Goal: Information Seeking & Learning: Check status

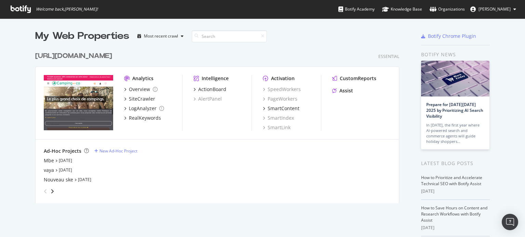
scroll to position [232, 514]
click at [83, 179] on link "[DATE]" at bounding box center [84, 180] width 13 height 6
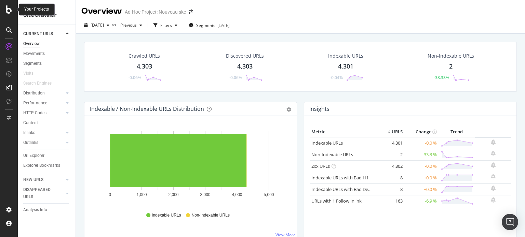
click at [8, 12] on icon at bounding box center [9, 9] width 6 height 8
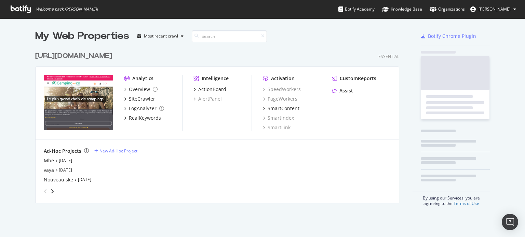
scroll to position [232, 514]
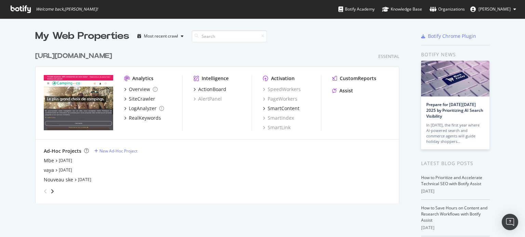
click at [50, 189] on div "angle-right" at bounding box center [52, 191] width 5 height 7
click at [51, 162] on div "[DOMAIN_NAME]" at bounding box center [63, 161] width 39 height 7
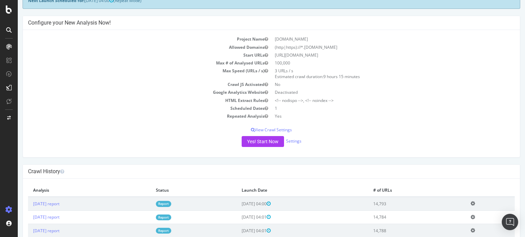
scroll to position [103, 0]
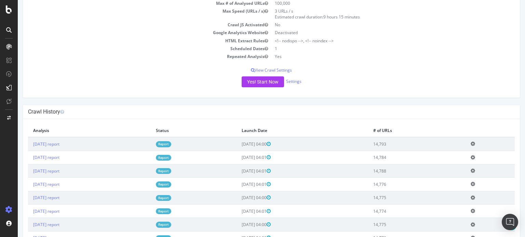
click at [171, 142] on link "Report" at bounding box center [163, 144] width 15 height 6
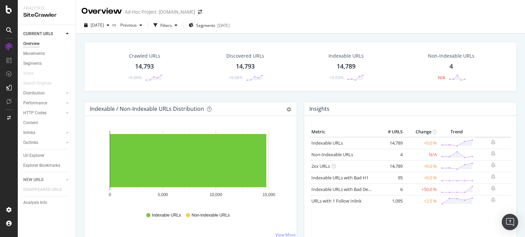
scroll to position [34, 0]
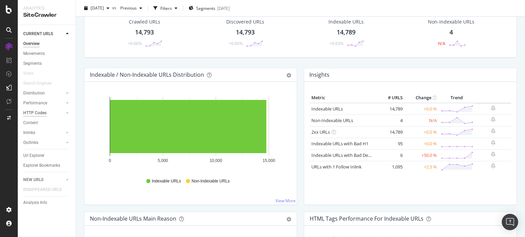
click at [35, 111] on div "HTTP Codes" at bounding box center [34, 113] width 23 height 7
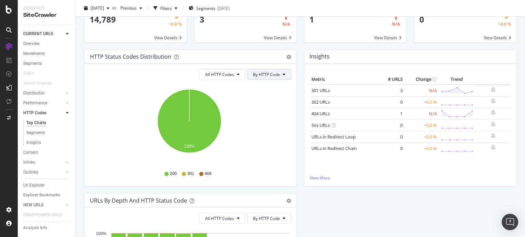
scroll to position [34, 0]
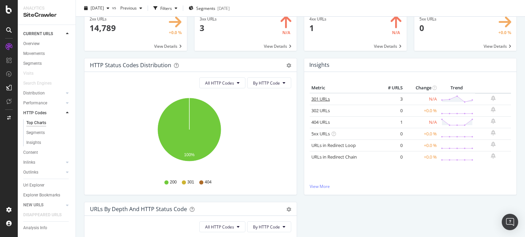
click at [315, 98] on link "301 URLs" at bounding box center [320, 99] width 18 height 6
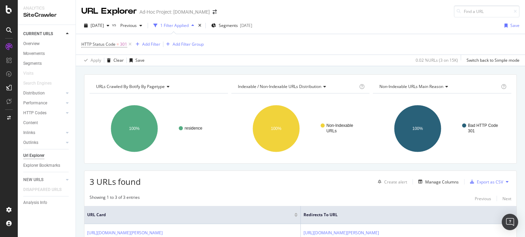
click at [197, 26] on div "button" at bounding box center [193, 26] width 8 height 4
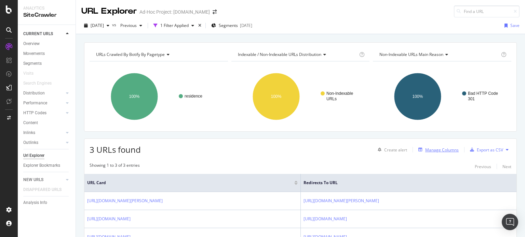
click at [443, 152] on div "Manage Columns" at bounding box center [441, 150] width 33 height 6
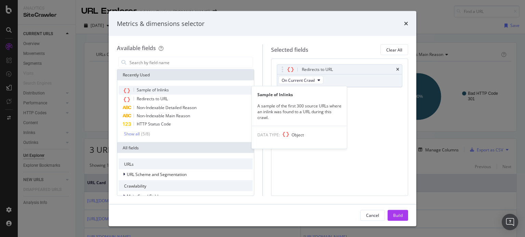
click at [165, 87] on span "Sample of Inlinks" at bounding box center [153, 90] width 32 height 6
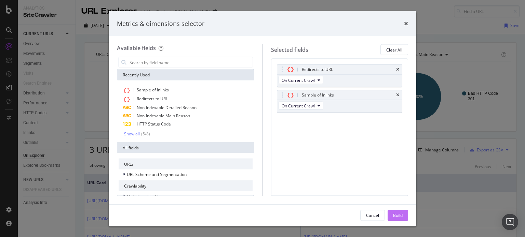
click at [388, 216] on button "Build" at bounding box center [398, 215] width 21 height 11
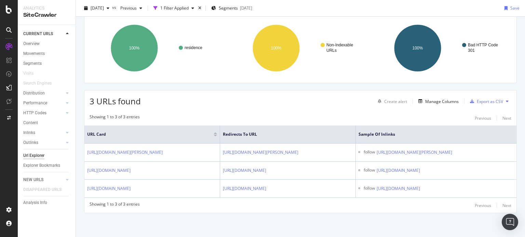
drag, startPoint x: 448, startPoint y: 188, endPoint x: 83, endPoint y: 110, distance: 372.4
click at [85, 126] on table "URL Card Redirects to URL Sample of Inlinks [URL][DOMAIN_NAME][PERSON_NAME] [UR…" at bounding box center [300, 162] width 432 height 72
copy table "URL Card Redirects to URL Sample of Inlinks [URL][DOMAIN_NAME][PERSON_NAME] [UR…"
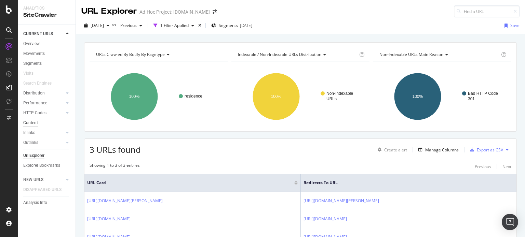
click at [34, 121] on div "Content" at bounding box center [30, 123] width 15 height 7
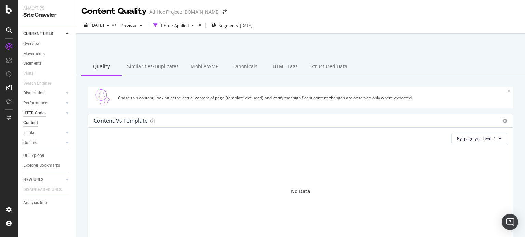
click at [37, 116] on div "HTTP Codes" at bounding box center [34, 113] width 23 height 7
click at [10, 13] on icon at bounding box center [9, 9] width 6 height 8
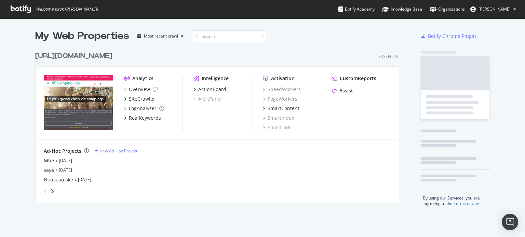
scroll to position [232, 514]
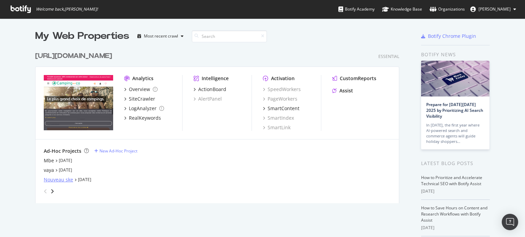
click at [62, 182] on div "Nouveau ske" at bounding box center [58, 180] width 29 height 7
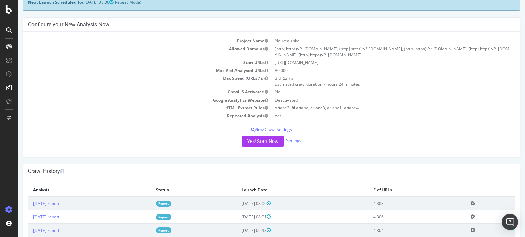
scroll to position [103, 0]
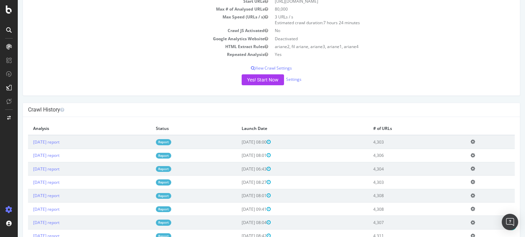
click at [171, 140] on link "Report" at bounding box center [163, 142] width 15 height 6
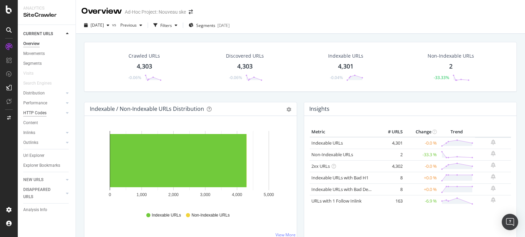
click at [31, 115] on div "HTTP Codes" at bounding box center [34, 113] width 23 height 7
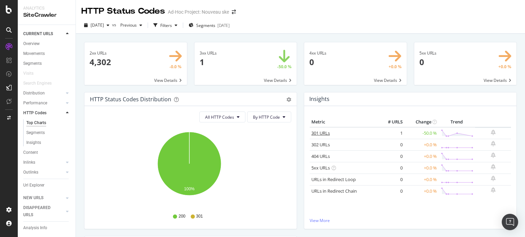
click at [318, 132] on link "301 URLs" at bounding box center [320, 133] width 18 height 6
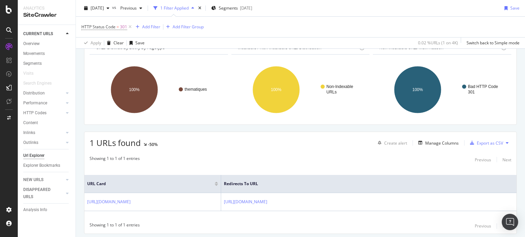
scroll to position [59, 0]
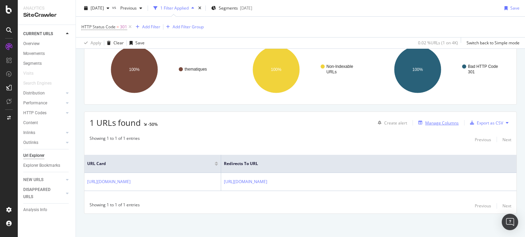
click at [436, 122] on div "Manage Columns" at bounding box center [441, 123] width 33 height 6
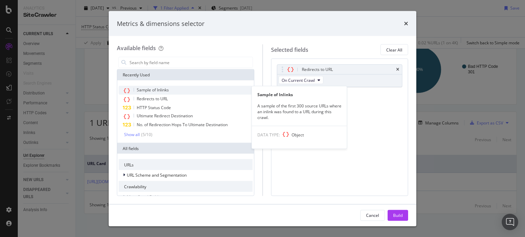
click at [157, 89] on span "Sample of Inlinks" at bounding box center [153, 90] width 32 height 6
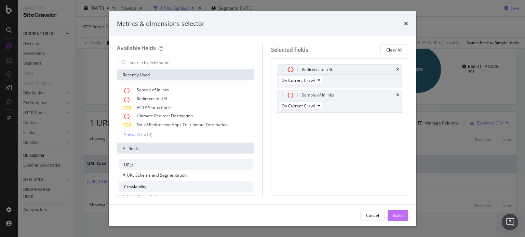
click at [396, 216] on div "Build" at bounding box center [398, 216] width 10 height 6
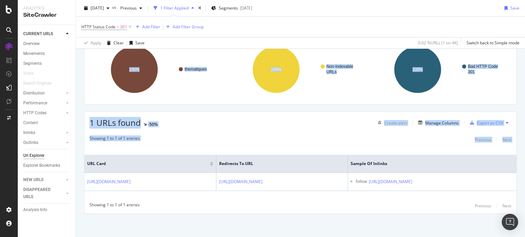
scroll to position [0, 85]
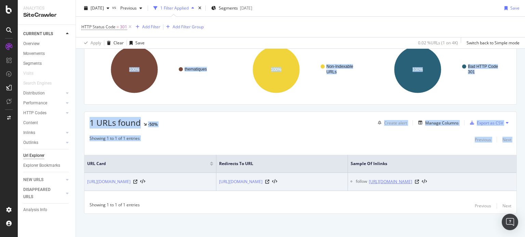
drag, startPoint x: 84, startPoint y: 151, endPoint x: 400, endPoint y: 185, distance: 318.0
click at [400, 185] on table "URL Card Redirects to URL Sample of Inlinks [URL][DOMAIN_NAME] [URL][DOMAIN_NAM…" at bounding box center [300, 173] width 432 height 36
copy table "URL Card Redirects to URL Sample of Inlinks [URL][DOMAIN_NAME] [URL][DOMAIN_NAM…"
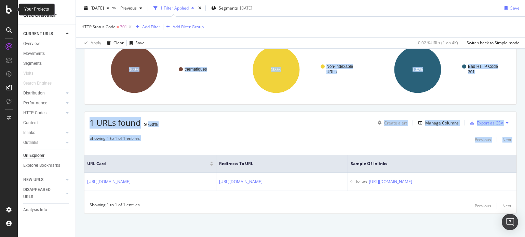
click at [8, 8] on icon at bounding box center [9, 9] width 6 height 8
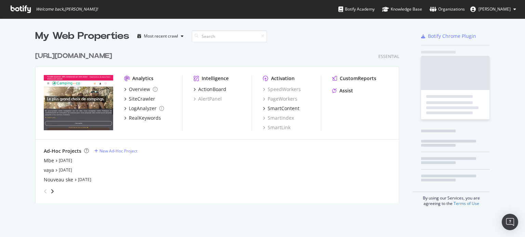
scroll to position [232, 514]
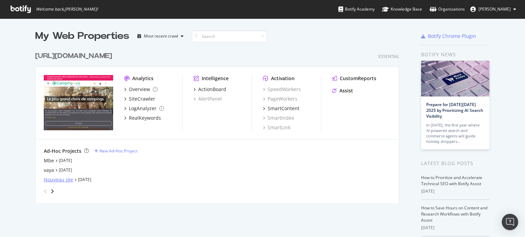
click at [54, 180] on div "Nouveau ske" at bounding box center [58, 180] width 29 height 7
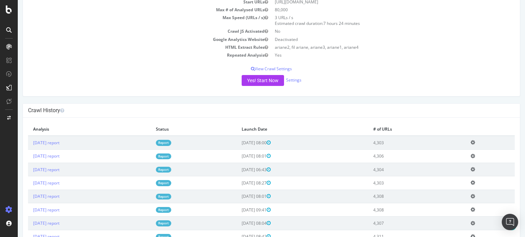
scroll to position [103, 0]
click at [171, 140] on link "Report" at bounding box center [163, 142] width 15 height 6
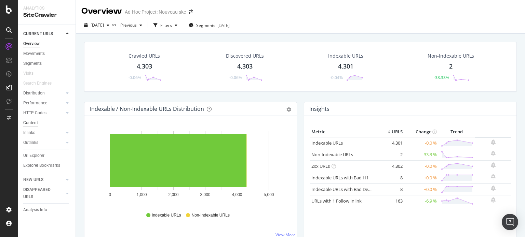
click at [36, 120] on div "Content" at bounding box center [30, 123] width 15 height 7
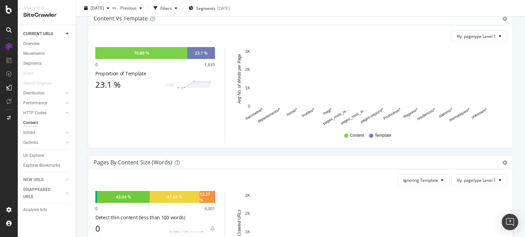
scroll to position [171, 0]
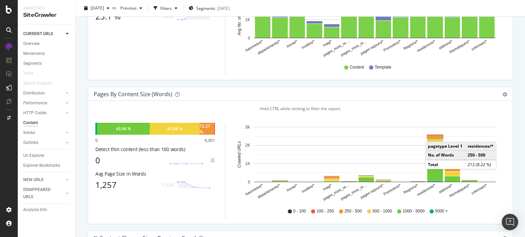
click at [432, 135] on rect "A chart." at bounding box center [435, 136] width 16 height 3
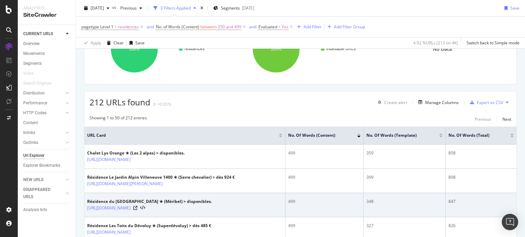
scroll to position [137, 0]
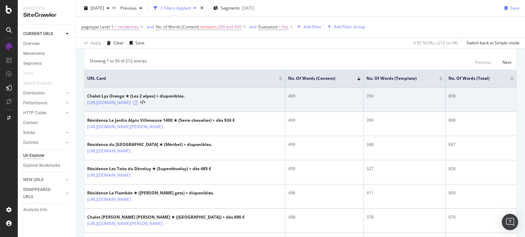
click at [137, 102] on icon at bounding box center [135, 103] width 4 height 4
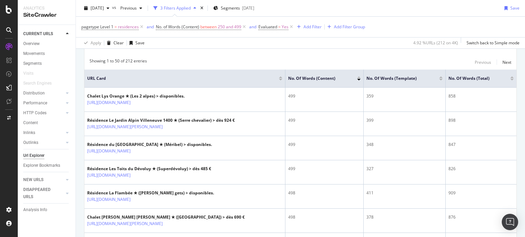
click at [355, 76] on div "No. of Words (Content)" at bounding box center [324, 78] width 72 height 7
click at [357, 77] on div at bounding box center [358, 78] width 3 height 2
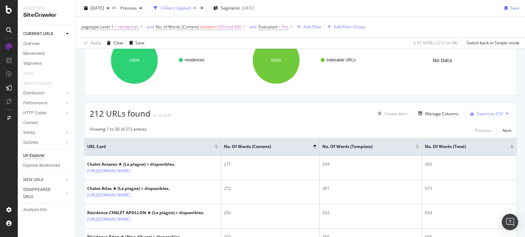
scroll to position [103, 0]
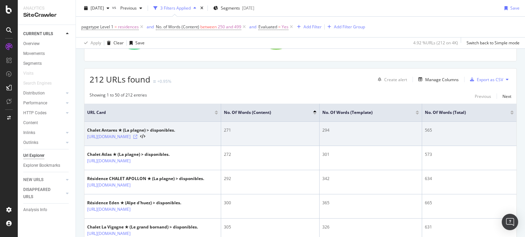
click at [137, 139] on icon at bounding box center [135, 137] width 4 height 4
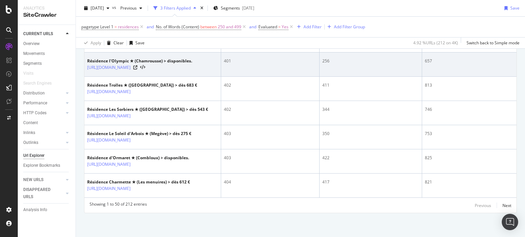
scroll to position [1583, 0]
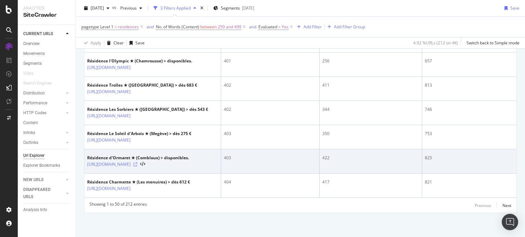
click at [137, 163] on icon at bounding box center [135, 165] width 4 height 4
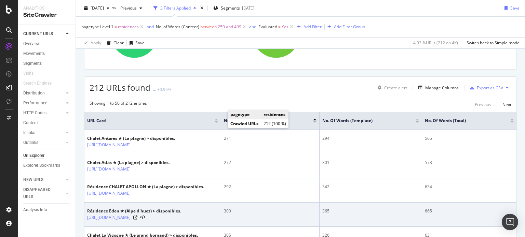
scroll to position [0, 0]
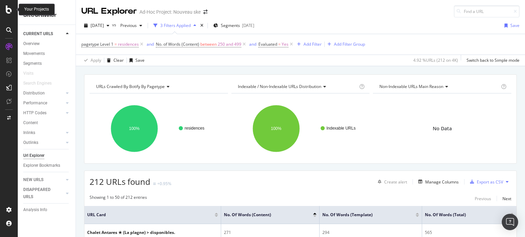
click at [11, 11] on icon at bounding box center [9, 9] width 6 height 8
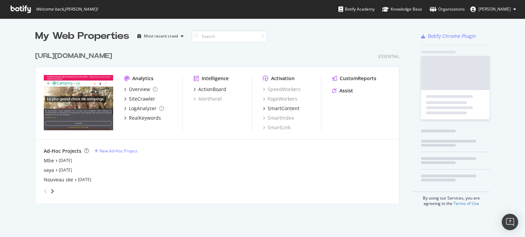
scroll to position [232, 514]
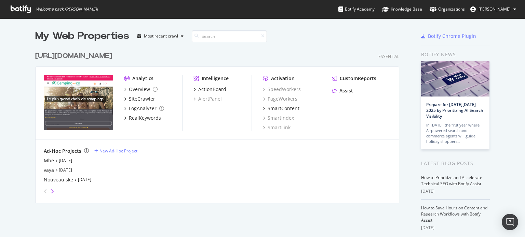
click at [51, 191] on icon "angle-right" at bounding box center [52, 191] width 3 height 5
click at [50, 191] on icon "angle-right" at bounding box center [51, 191] width 3 height 5
click at [44, 191] on icon "angle-left" at bounding box center [45, 191] width 3 height 5
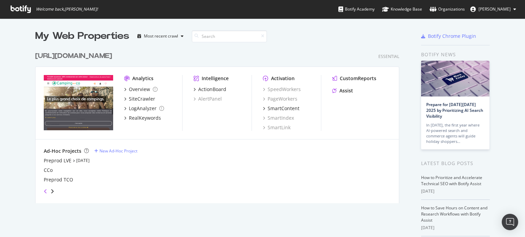
click at [44, 191] on icon "angle-left" at bounding box center [45, 191] width 3 height 5
click at [44, 163] on div "Mbe" at bounding box center [49, 161] width 10 height 7
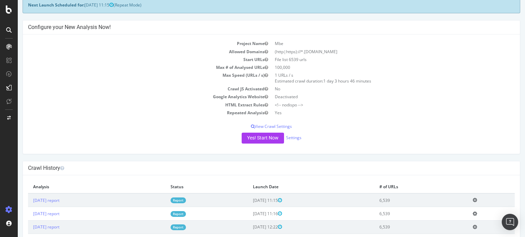
scroll to position [137, 0]
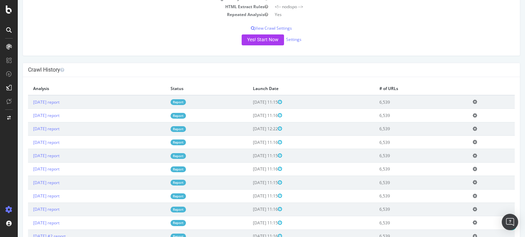
click at [186, 99] on link "Report" at bounding box center [178, 102] width 15 height 6
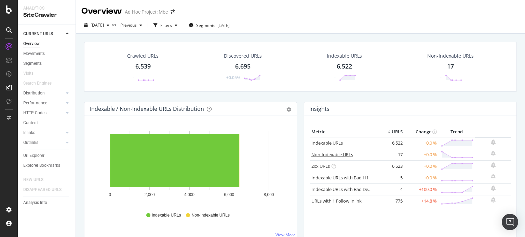
click at [318, 153] on link "Non-Indexable URLs" at bounding box center [332, 155] width 42 height 6
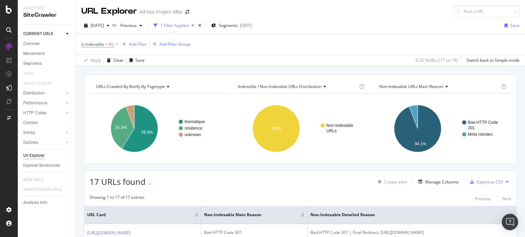
scroll to position [103, 0]
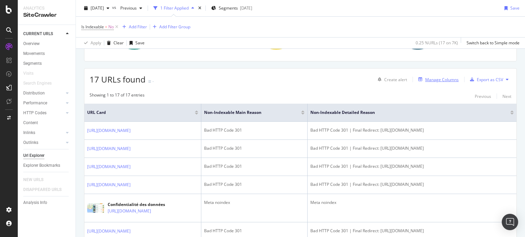
click at [433, 81] on div "Manage Columns" at bounding box center [441, 80] width 33 height 6
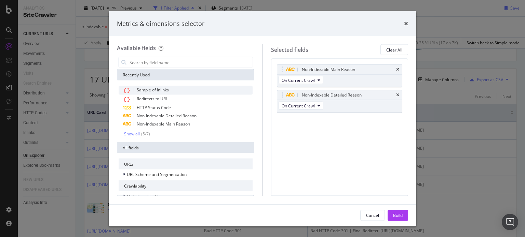
click at [153, 92] on span "Sample of Inlinks" at bounding box center [153, 90] width 32 height 6
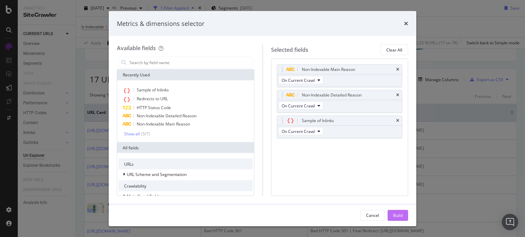
click at [396, 221] on div "Cancel Build" at bounding box center [263, 216] width 308 height 22
click at [396, 216] on div "Build" at bounding box center [398, 216] width 10 height 6
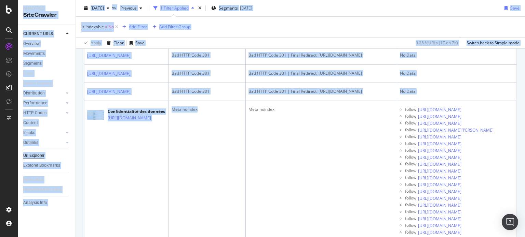
scroll to position [0, 162]
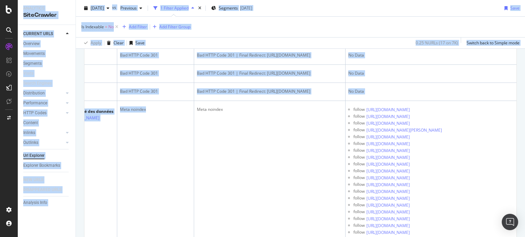
drag, startPoint x: 302, startPoint y: 153, endPoint x: 582, endPoint y: 161, distance: 280.0
click at [525, 161] on html "Analytics SiteCrawler CURRENT URLS Overview Movements Segments Visits Search En…" at bounding box center [262, 118] width 525 height 237
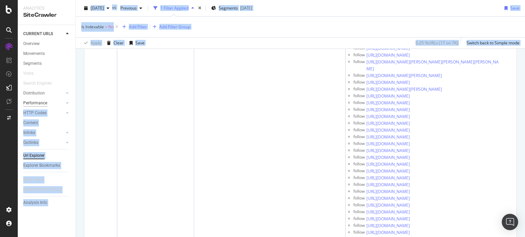
scroll to position [0, 0]
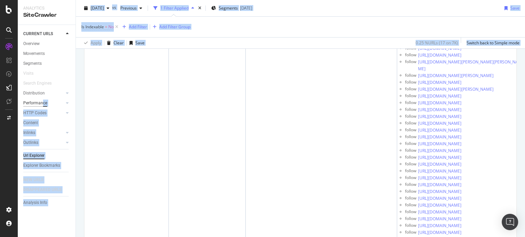
drag, startPoint x: 226, startPoint y: 134, endPoint x: 42, endPoint y: 104, distance: 186.0
click at [42, 104] on div "Analytics SiteCrawler CURRENT URLS Overview Movements Segments Visits Search En…" at bounding box center [271, 118] width 507 height 237
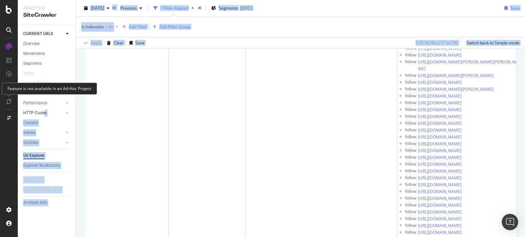
drag, startPoint x: 388, startPoint y: 158, endPoint x: 50, endPoint y: 110, distance: 341.6
click at [45, 109] on div "Analytics SiteCrawler CURRENT URLS Overview Movements Segments Visits Search En…" at bounding box center [271, 118] width 507 height 237
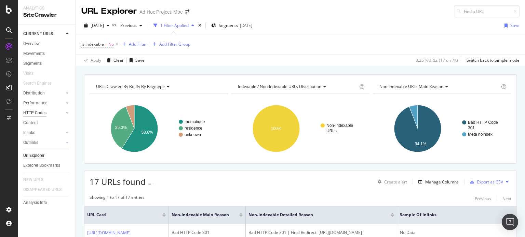
click at [28, 114] on div "HTTP Codes" at bounding box center [34, 113] width 23 height 7
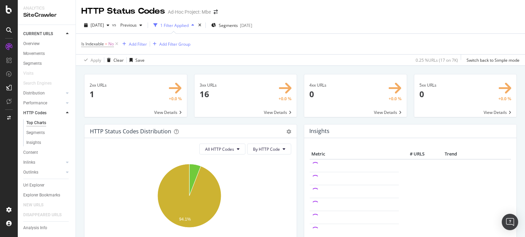
click at [210, 101] on span at bounding box center [245, 95] width 103 height 43
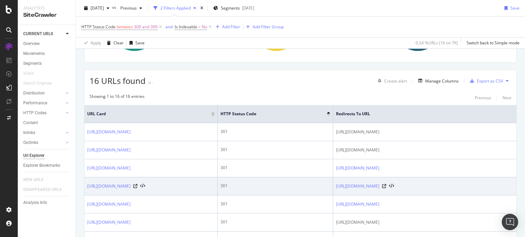
scroll to position [103, 0]
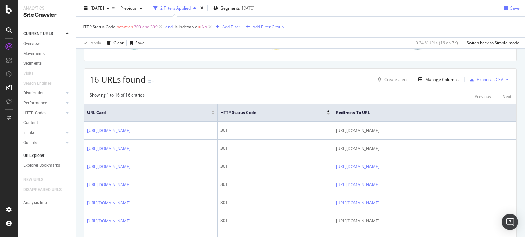
drag, startPoint x: 219, startPoint y: 141, endPoint x: 592, endPoint y: 189, distance: 376.0
click at [525, 189] on html "Analytics SiteCrawler CURRENT URLS Overview Movements Segments Visits Search En…" at bounding box center [262, 118] width 525 height 237
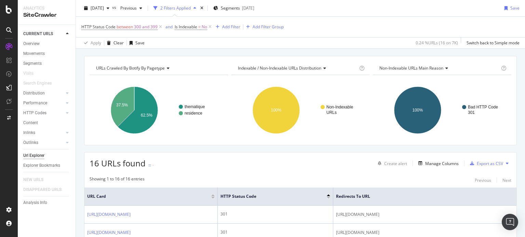
scroll to position [0, 0]
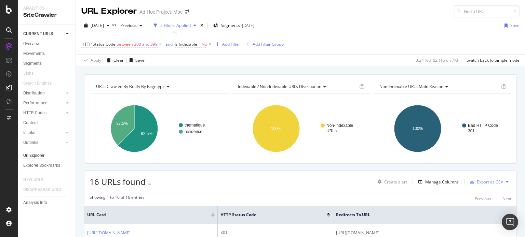
click at [432, 183] on div "Manage Columns" at bounding box center [441, 182] width 33 height 6
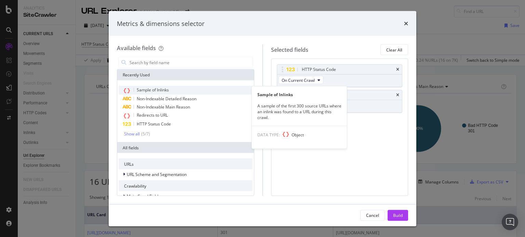
click at [152, 94] on div "Sample of Inlinks" at bounding box center [186, 90] width 134 height 9
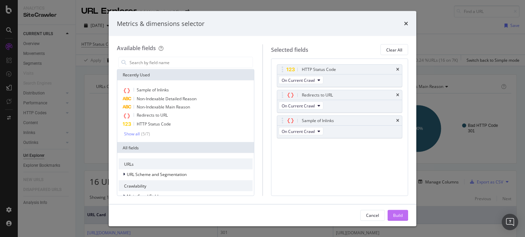
click at [396, 217] on div "Build" at bounding box center [398, 216] width 10 height 6
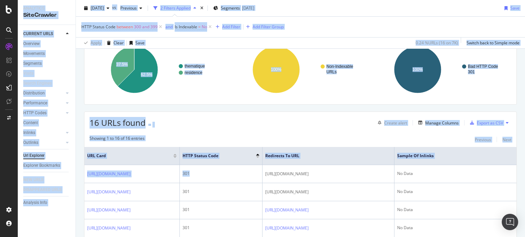
scroll to position [0, 129]
drag, startPoint x: 298, startPoint y: 172, endPoint x: 544, endPoint y: 194, distance: 247.0
click at [525, 194] on html "Analytics SiteCrawler CURRENT URLS Overview Movements Segments Visits Search En…" at bounding box center [262, 118] width 525 height 237
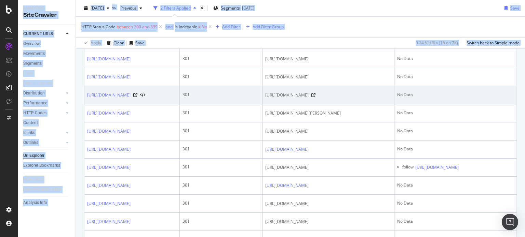
scroll to position [367, 0]
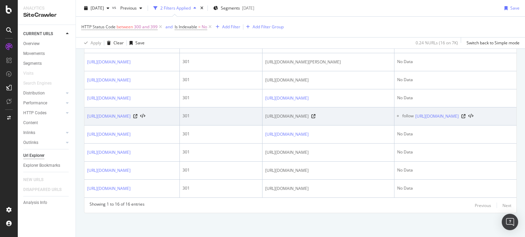
click at [405, 126] on td "follow [URL][DOMAIN_NAME]" at bounding box center [455, 117] width 122 height 18
click at [465, 119] on icon at bounding box center [463, 116] width 4 height 4
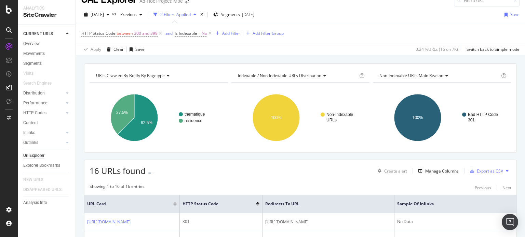
scroll to position [0, 0]
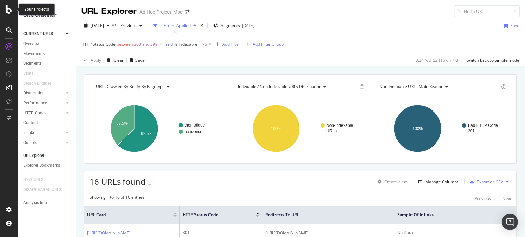
click at [9, 10] on icon at bounding box center [9, 9] width 6 height 8
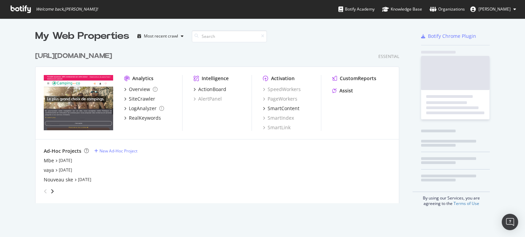
scroll to position [232, 514]
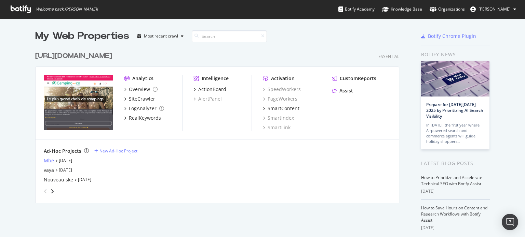
click at [45, 161] on div "Mbe" at bounding box center [49, 161] width 10 height 7
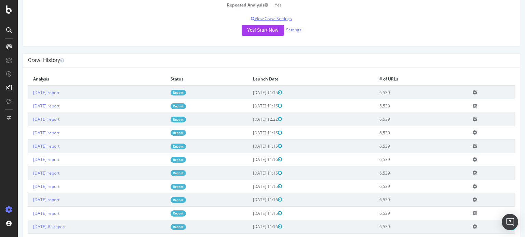
scroll to position [103, 0]
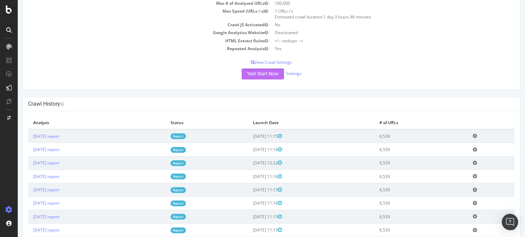
click at [245, 72] on button "Yes! Start Now" at bounding box center [263, 74] width 42 height 11
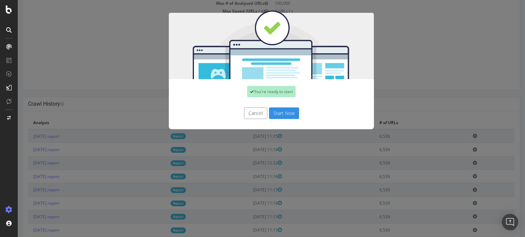
click at [274, 111] on button "Start Now" at bounding box center [284, 114] width 30 height 12
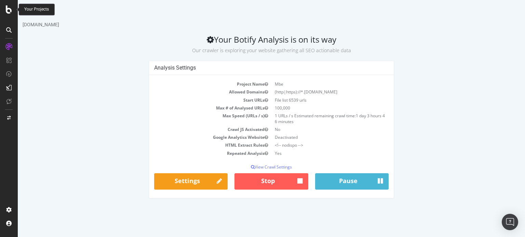
click at [10, 12] on icon at bounding box center [9, 9] width 6 height 8
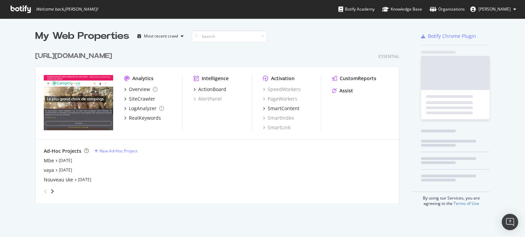
scroll to position [232, 514]
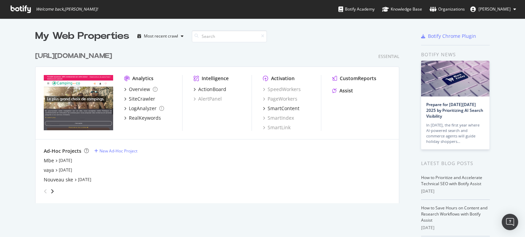
click at [99, 52] on div "[URL][DOMAIN_NAME]" at bounding box center [73, 56] width 77 height 10
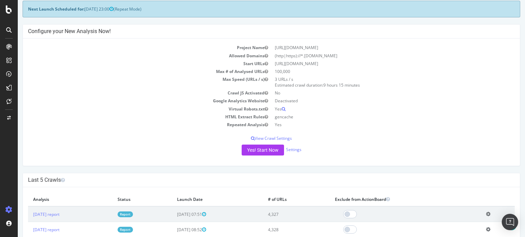
scroll to position [103, 0]
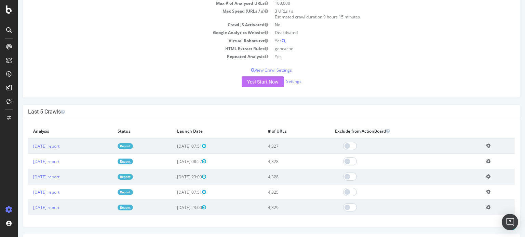
click at [253, 83] on button "Yes! Start Now" at bounding box center [263, 82] width 42 height 11
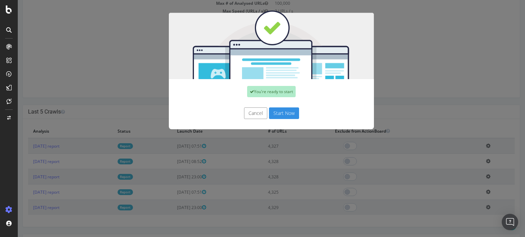
click at [280, 120] on div "Cancel Start Now" at bounding box center [271, 116] width 205 height 25
click at [281, 114] on button "Start Now" at bounding box center [284, 114] width 30 height 12
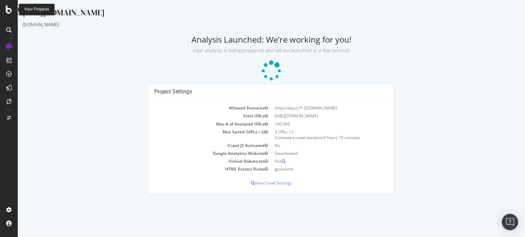
click at [9, 13] on icon at bounding box center [9, 9] width 6 height 8
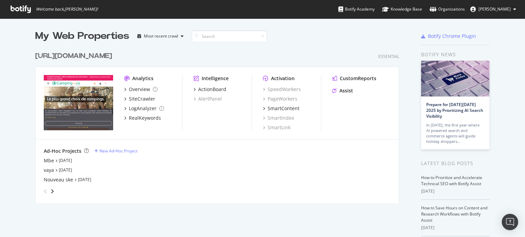
scroll to position [232, 514]
click at [98, 60] on div "[URL][DOMAIN_NAME]" at bounding box center [73, 56] width 77 height 10
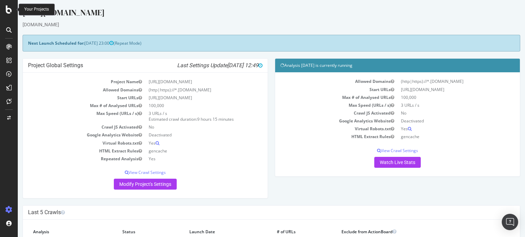
click at [10, 10] on icon at bounding box center [9, 9] width 6 height 8
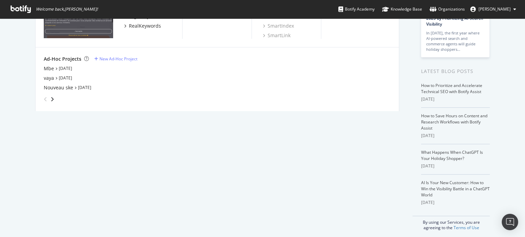
scroll to position [96, 0]
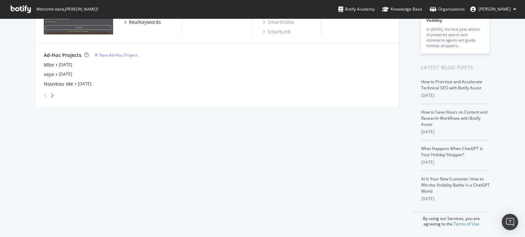
click at [51, 96] on icon "angle-right" at bounding box center [52, 95] width 3 height 5
click at [52, 74] on div "tripandco" at bounding box center [55, 74] width 22 height 7
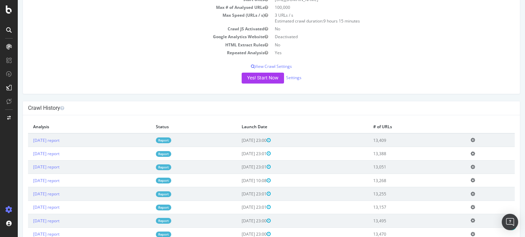
scroll to position [137, 0]
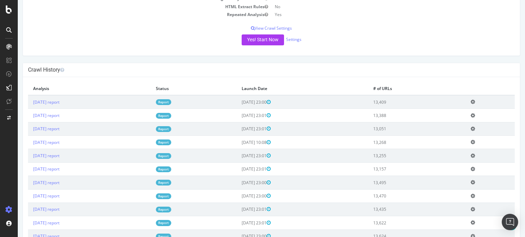
click at [171, 102] on link "Report" at bounding box center [163, 102] width 15 height 6
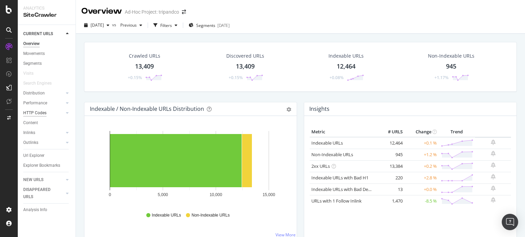
click at [28, 112] on div "HTTP Codes" at bounding box center [34, 113] width 23 height 7
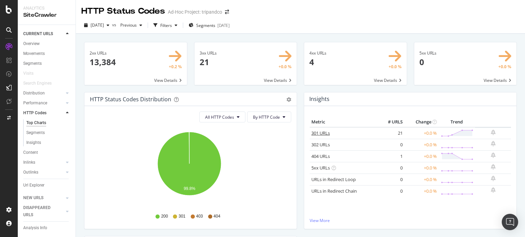
click at [314, 133] on link "301 URLs" at bounding box center [320, 133] width 18 height 6
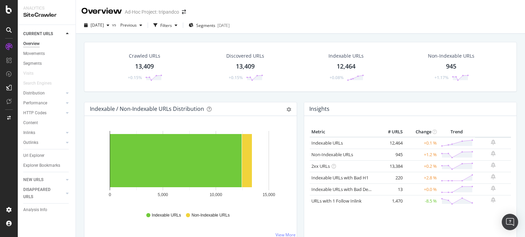
click at [34, 109] on div "HTTP Codes" at bounding box center [49, 113] width 52 height 10
click at [36, 115] on div "HTTP Codes" at bounding box center [34, 113] width 23 height 7
